Goal: Find specific fact: Find specific fact

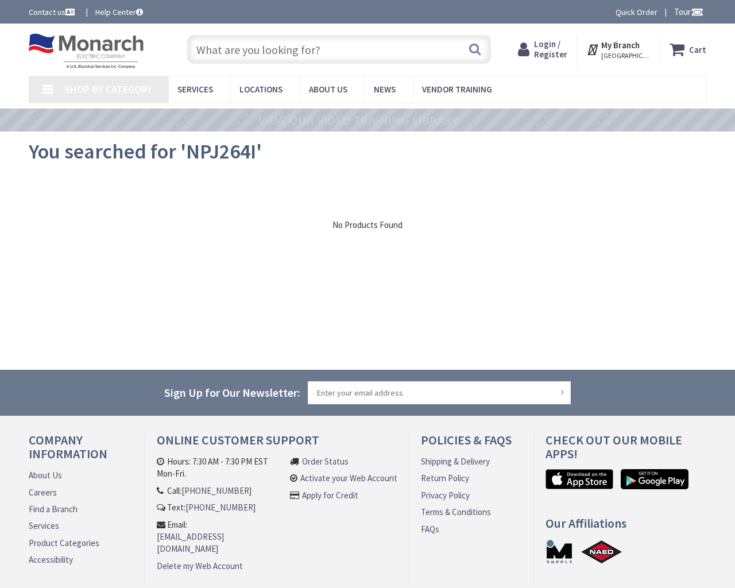
type input "Tin Pot Run Ln, [GEOGRAPHIC_DATA], VA 22734, [GEOGRAPHIC_DATA]"
